Goal: Information Seeking & Learning: Learn about a topic

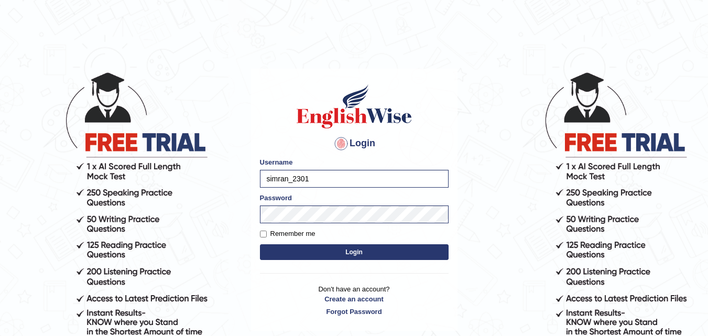
click at [308, 253] on button "Login" at bounding box center [354, 252] width 189 height 16
click at [335, 252] on button "Login" at bounding box center [354, 252] width 189 height 16
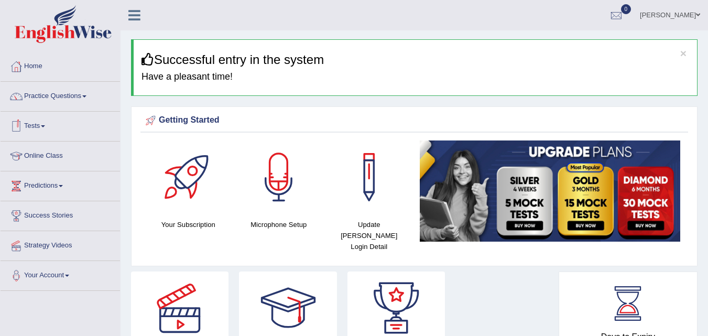
click at [33, 122] on link "Tests" at bounding box center [60, 125] width 119 height 26
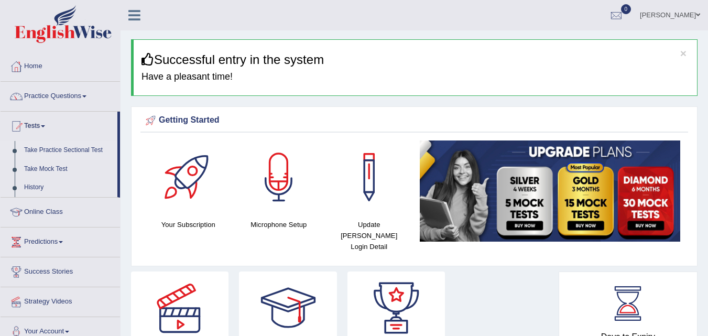
click at [61, 149] on link "Take Practice Sectional Test" at bounding box center [68, 150] width 98 height 19
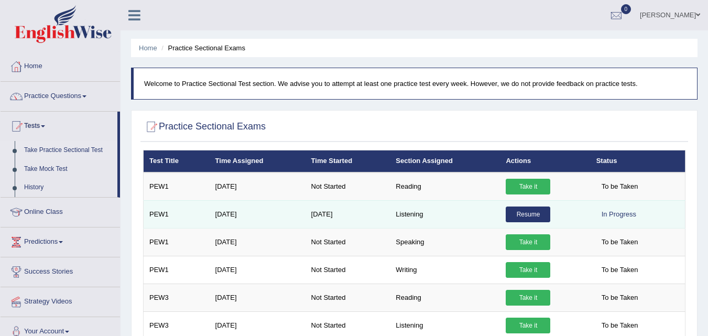
click at [541, 207] on link "Resume" at bounding box center [528, 214] width 45 height 16
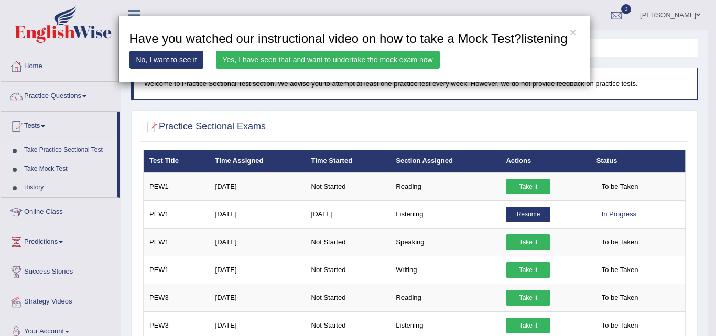
click at [531, 218] on div "× Have you watched our instructional video on how to take a Mock Test?listening…" at bounding box center [358, 168] width 716 height 336
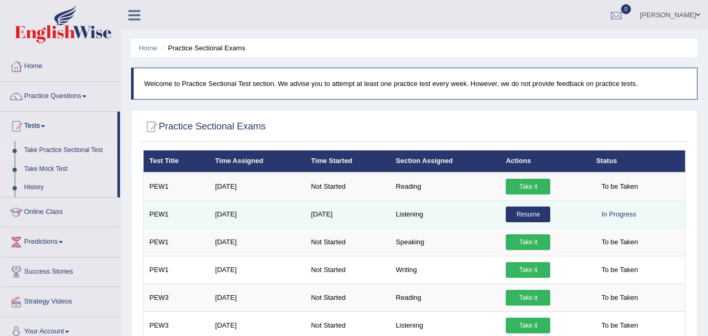
click at [533, 218] on link "Resume" at bounding box center [528, 214] width 45 height 16
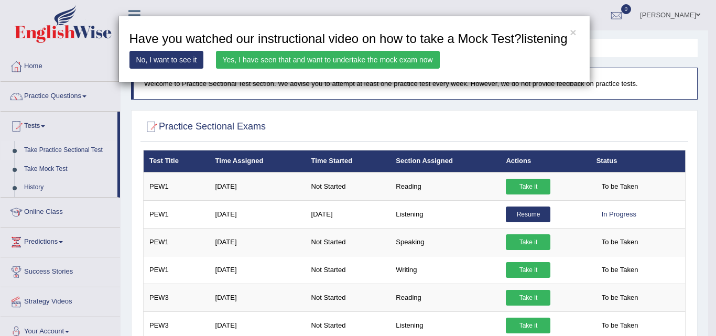
click at [182, 56] on link "No, I want to see it" at bounding box center [166, 60] width 74 height 18
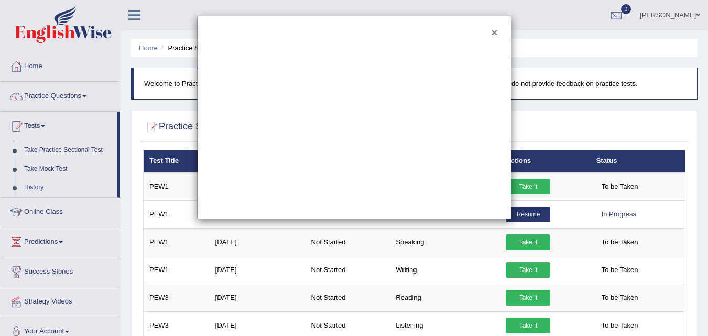
click at [496, 34] on button "×" at bounding box center [494, 32] width 6 height 11
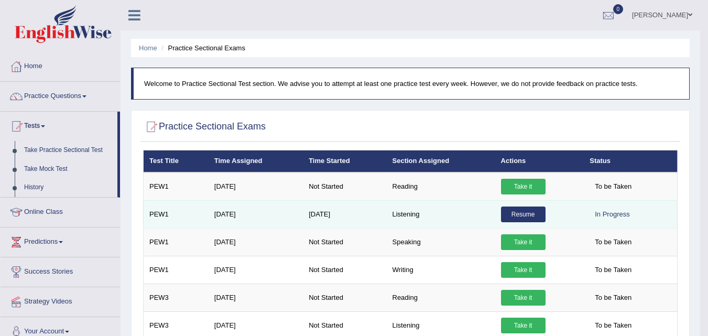
click at [521, 216] on link "Resume" at bounding box center [523, 214] width 45 height 16
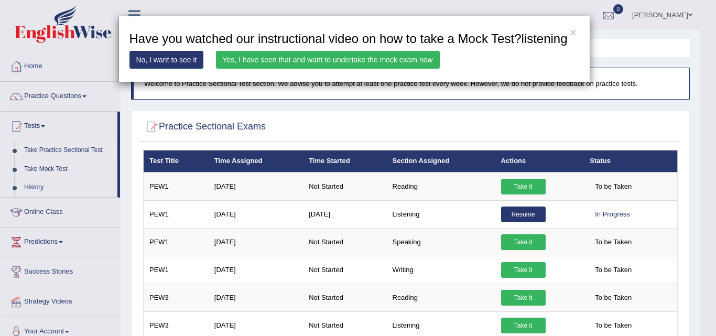
click at [374, 57] on link "Yes, I have seen that and want to undertake the mock exam now" at bounding box center [328, 60] width 224 height 18
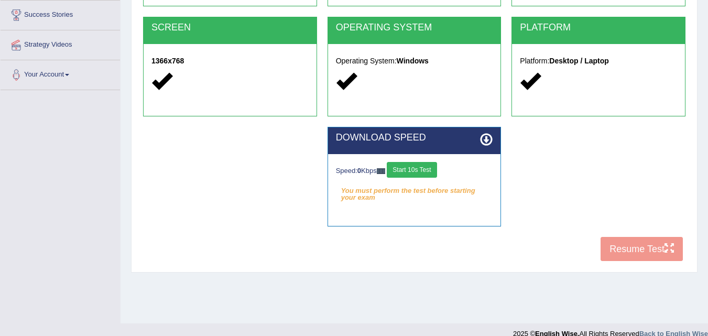
scroll to position [201, 0]
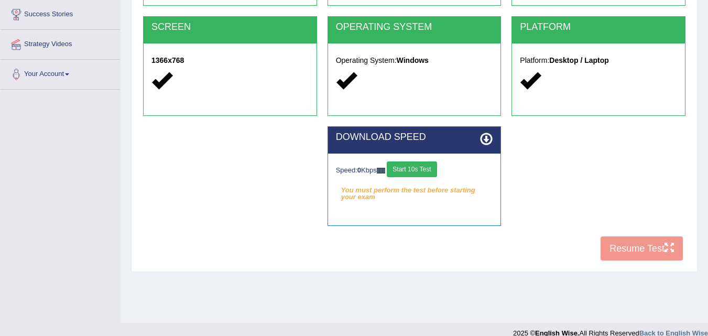
click at [488, 138] on icon at bounding box center [486, 139] width 13 height 13
click at [424, 171] on button "Start 10s Test" at bounding box center [412, 169] width 50 height 16
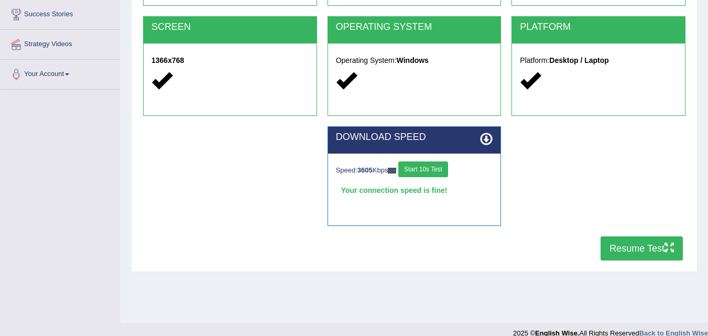
click at [444, 163] on button "Start 10s Test" at bounding box center [423, 169] width 50 height 16
click at [618, 247] on button "Resume Test" at bounding box center [641, 248] width 82 height 24
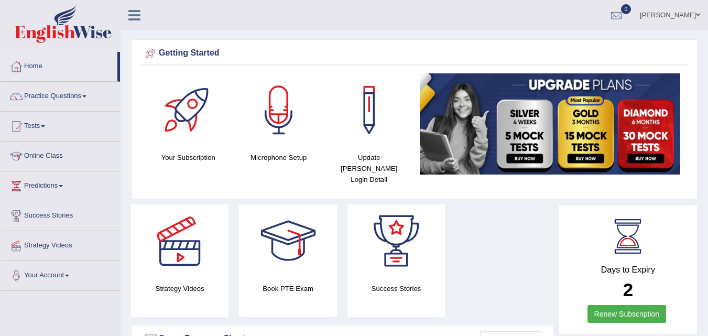
click at [36, 128] on link "Tests" at bounding box center [60, 125] width 119 height 26
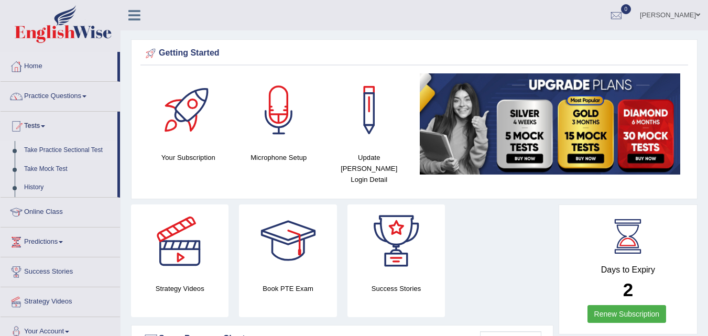
click at [93, 151] on link "Take Practice Sectional Test" at bounding box center [68, 150] width 98 height 19
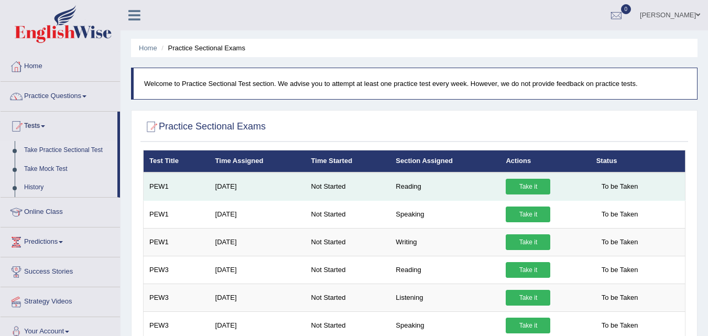
click at [509, 188] on link "Take it" at bounding box center [528, 187] width 45 height 16
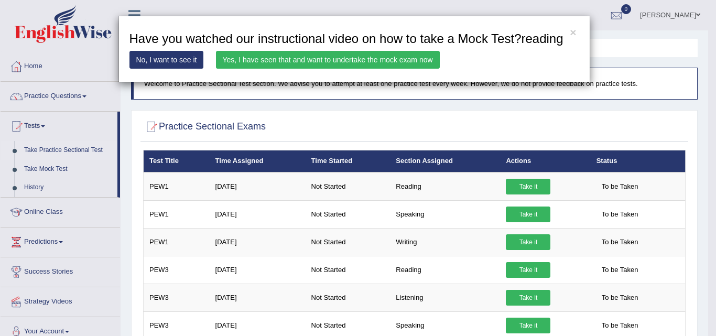
click at [331, 57] on link "Yes, I have seen that and want to undertake the mock exam now" at bounding box center [328, 60] width 224 height 18
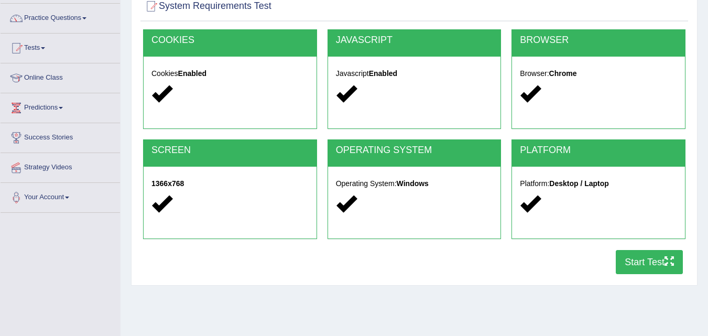
scroll to position [75, 0]
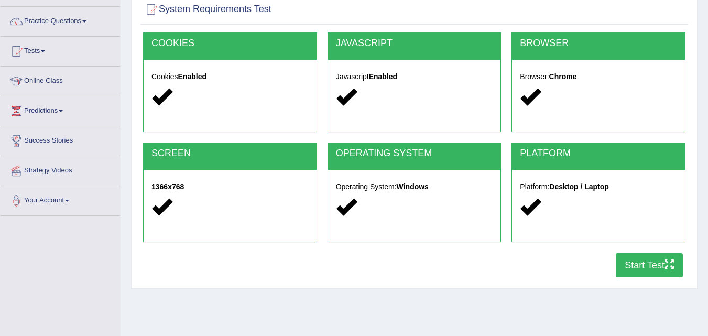
click at [639, 264] on button "Start Test" at bounding box center [649, 265] width 67 height 24
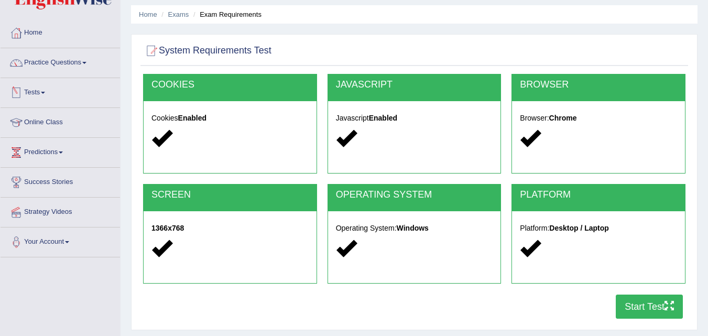
scroll to position [0, 0]
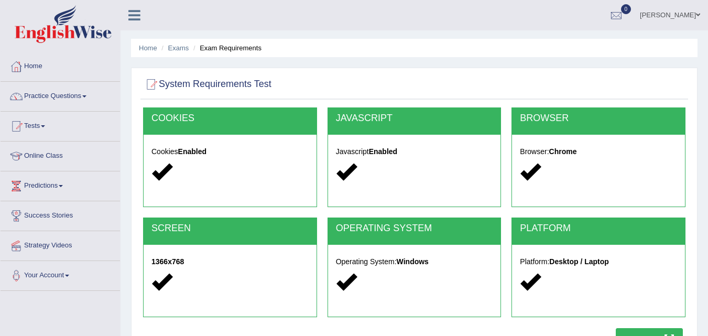
click at [35, 123] on link "Tests" at bounding box center [60, 125] width 119 height 26
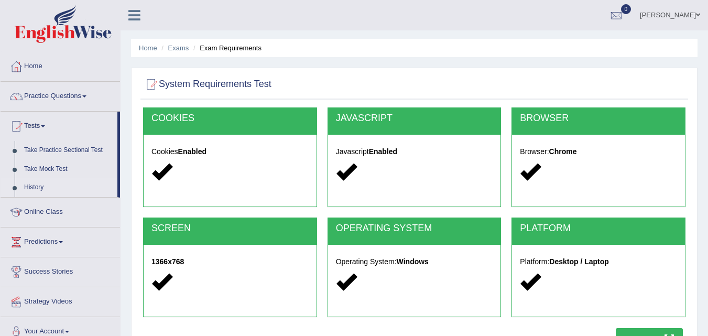
click at [36, 189] on link "History" at bounding box center [68, 187] width 98 height 19
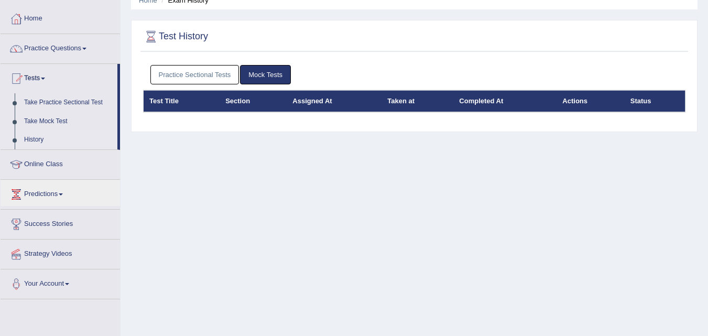
scroll to position [47, 0]
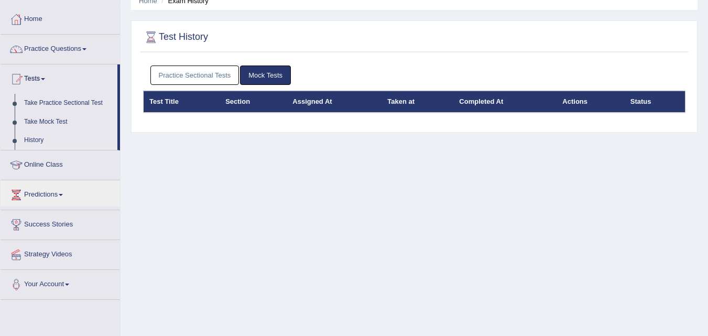
click at [209, 82] on link "Practice Sectional Tests" at bounding box center [194, 74] width 89 height 19
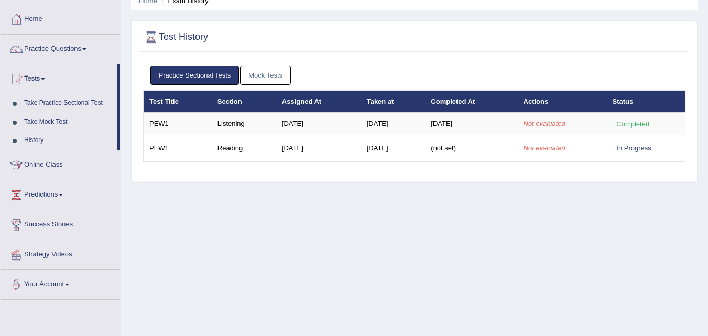
click at [45, 79] on span at bounding box center [43, 79] width 4 height 2
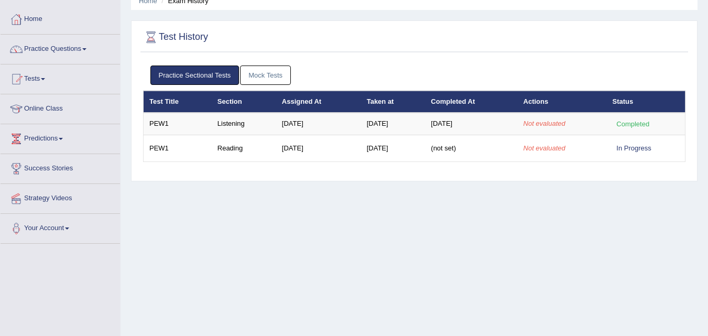
click at [45, 79] on span at bounding box center [43, 79] width 4 height 2
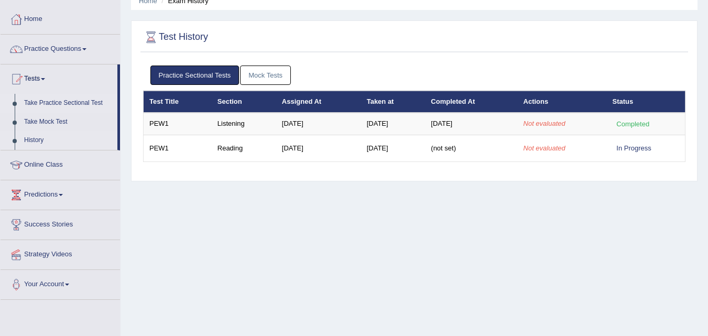
click at [56, 103] on link "Take Practice Sectional Test" at bounding box center [68, 103] width 98 height 19
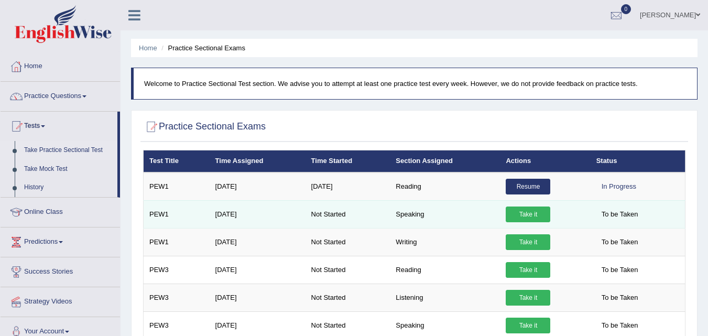
click at [535, 213] on link "Take it" at bounding box center [528, 214] width 45 height 16
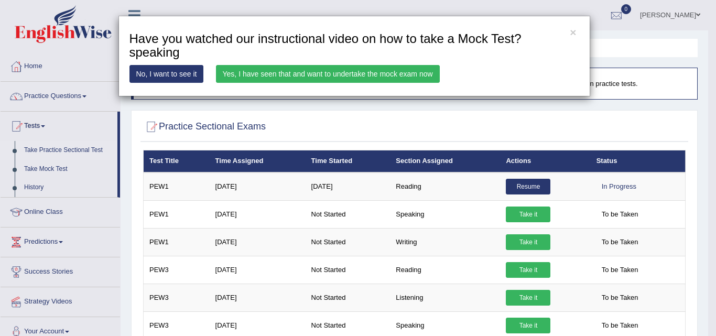
click at [270, 74] on link "Yes, I have seen that and want to undertake the mock exam now" at bounding box center [328, 74] width 224 height 18
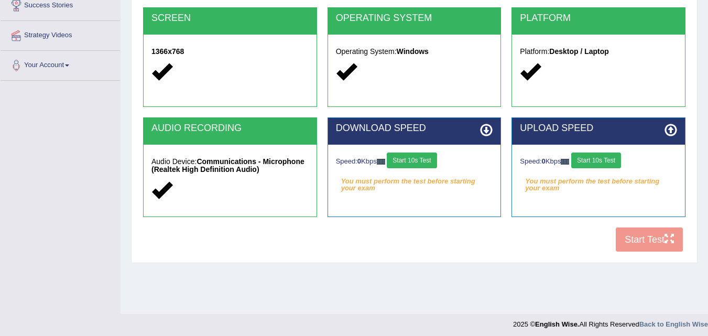
click at [422, 148] on div "Speed: 0 Kbps Start 10s Test You must perform the test before starting your exa…" at bounding box center [414, 171] width 173 height 52
click at [419, 160] on button "Start 10s Test" at bounding box center [412, 160] width 50 height 16
click at [597, 159] on button "Start 10s Test" at bounding box center [596, 160] width 50 height 16
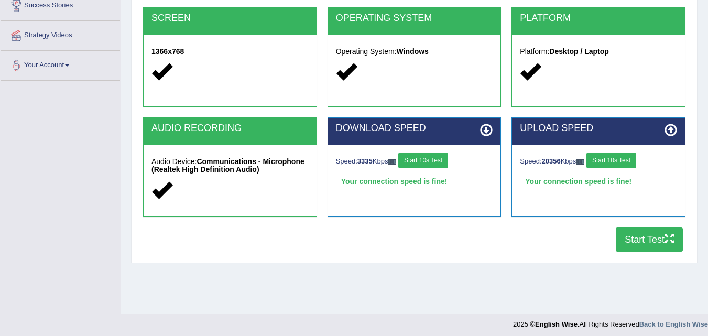
click at [654, 238] on button "Start Test" at bounding box center [649, 239] width 67 height 24
click at [628, 238] on button "Start Test" at bounding box center [649, 239] width 67 height 24
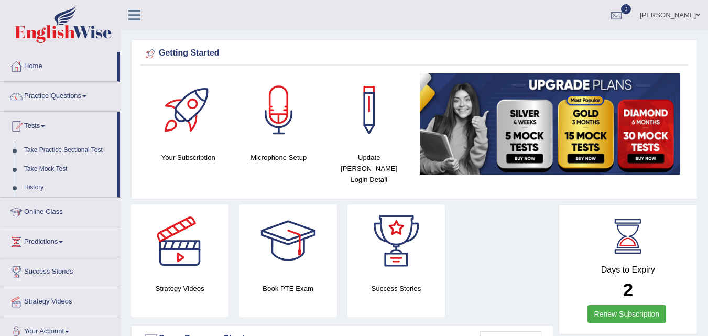
click at [86, 150] on link "Take Practice Sectional Test" at bounding box center [68, 150] width 98 height 19
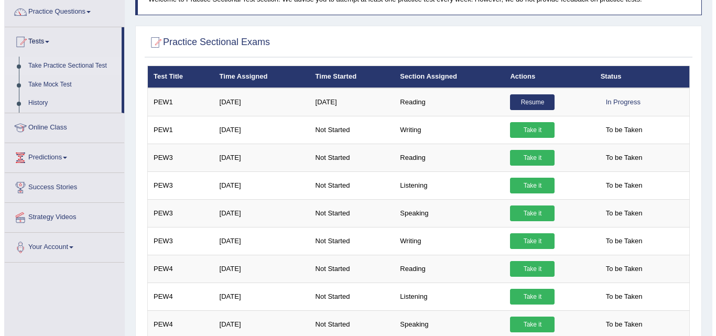
scroll to position [91, 0]
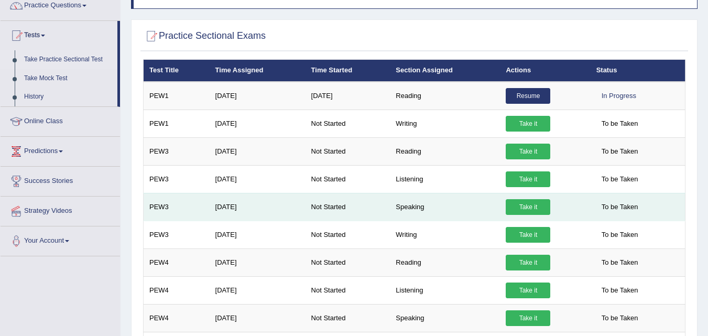
click at [528, 207] on link "Take it" at bounding box center [528, 207] width 45 height 16
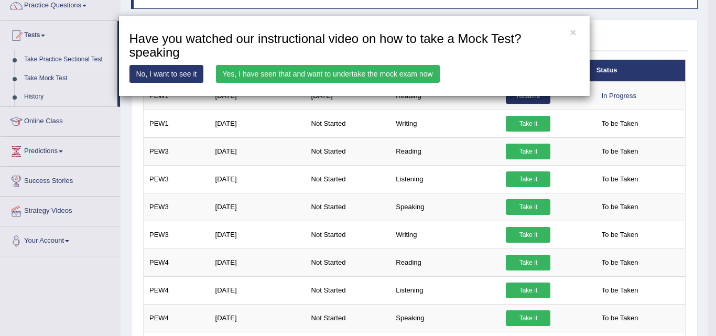
click at [409, 74] on link "Yes, I have seen that and want to undertake the mock exam now" at bounding box center [328, 74] width 224 height 18
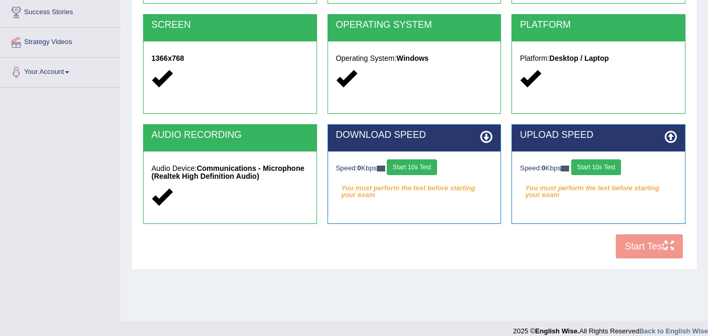
click at [630, 250] on div "COOKIES Cookies Enabled JAVASCRIPT Javascript Enabled BROWSER Browser: Chrome S…" at bounding box center [413, 84] width 547 height 360
click at [595, 171] on button "Start 10s Test" at bounding box center [596, 167] width 50 height 16
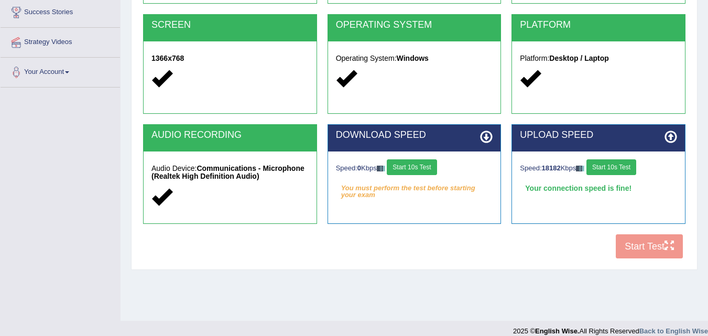
click at [418, 163] on button "Start 10s Test" at bounding box center [412, 167] width 50 height 16
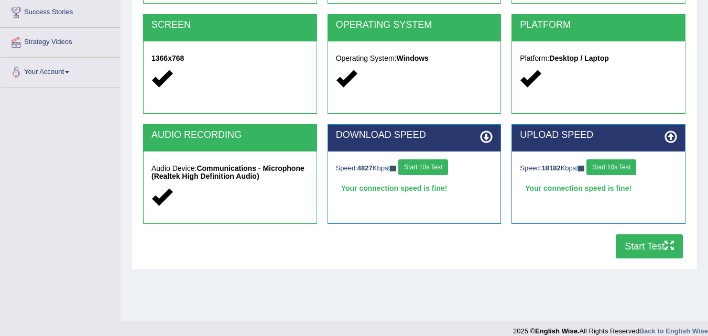
click at [632, 246] on button "Start Test" at bounding box center [649, 246] width 67 height 24
